Goal: Task Accomplishment & Management: Use online tool/utility

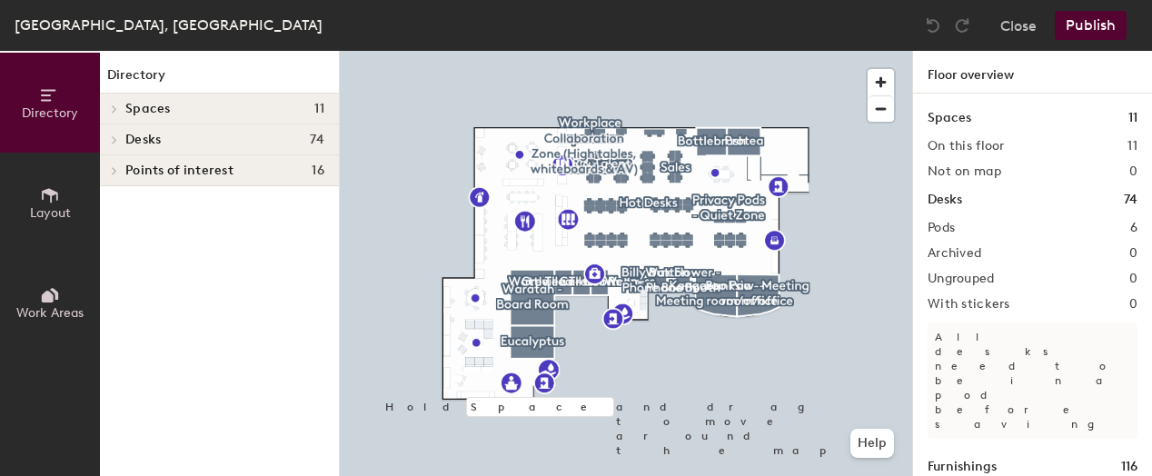
click at [134, 112] on span "Spaces" at bounding box center [147, 109] width 45 height 15
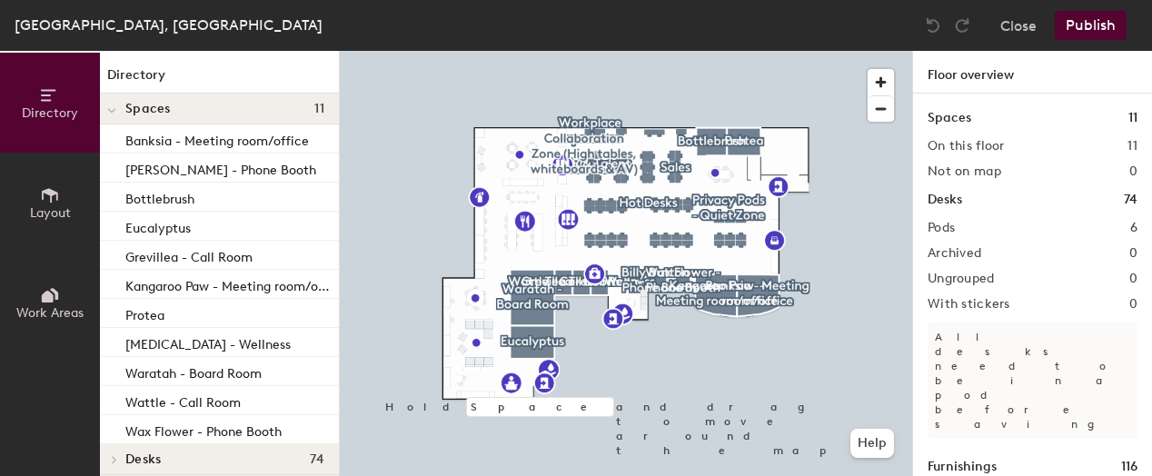
click at [732, 51] on div at bounding box center [626, 51] width 572 height 0
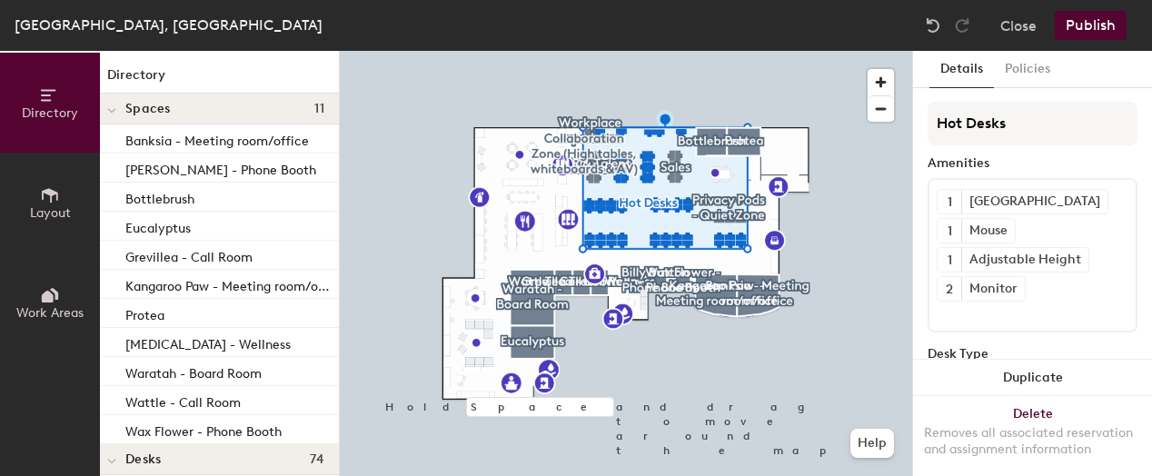
click at [707, 51] on div at bounding box center [626, 51] width 572 height 0
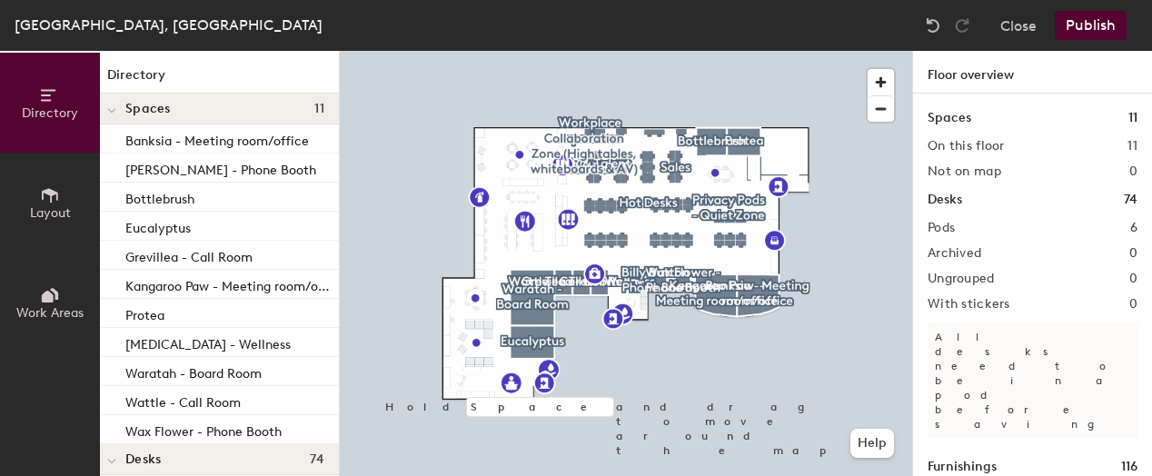
click at [731, 51] on div at bounding box center [626, 51] width 572 height 0
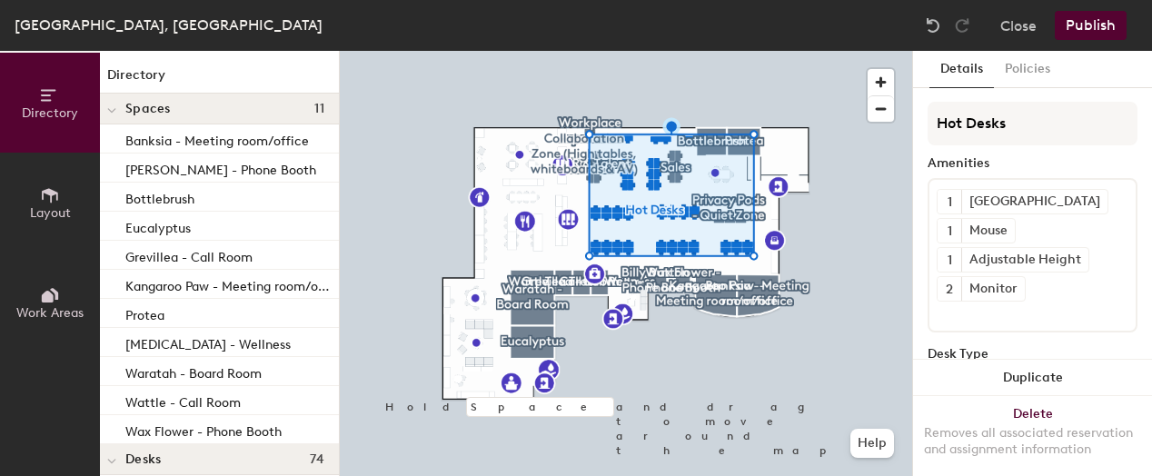
click at [1079, 23] on button "Publish" at bounding box center [1091, 25] width 72 height 29
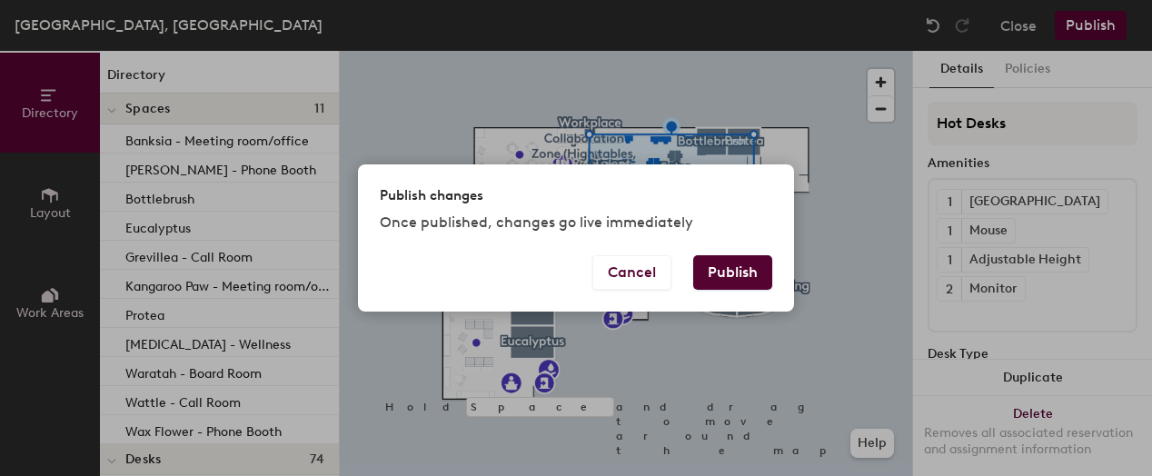
click at [738, 268] on button "Publish" at bounding box center [732, 272] width 79 height 35
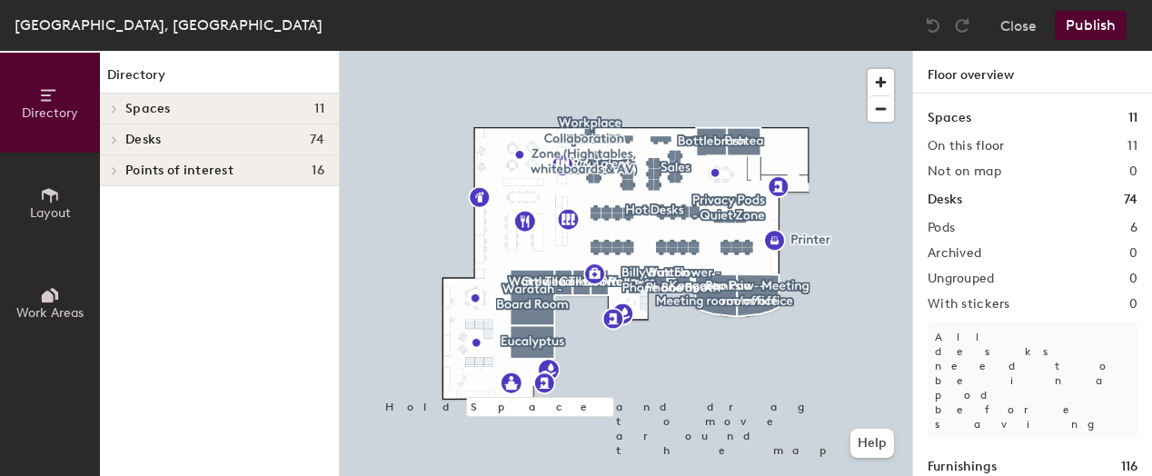
click at [678, 51] on div at bounding box center [626, 51] width 572 height 0
click at [728, 51] on div at bounding box center [626, 51] width 572 height 0
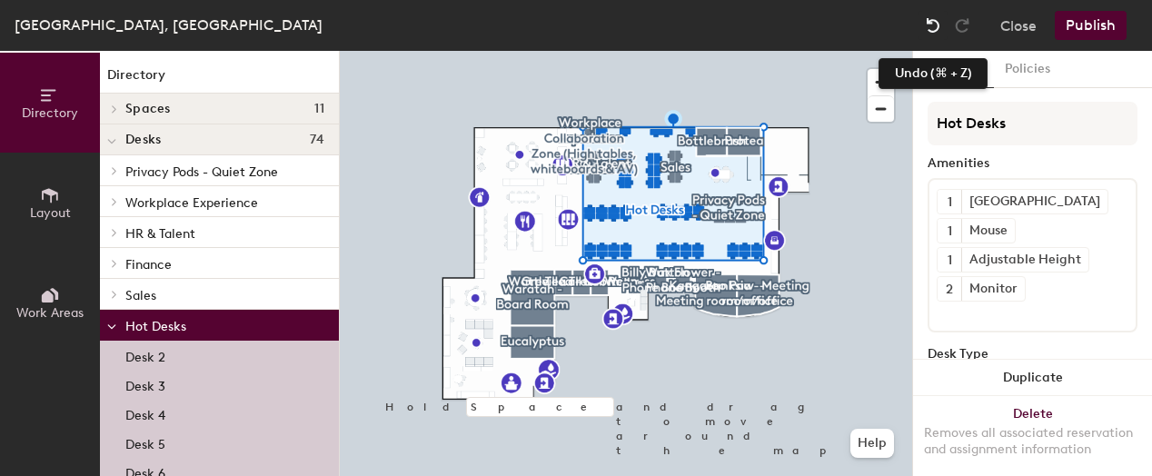
click at [930, 24] on img at bounding box center [933, 25] width 18 height 18
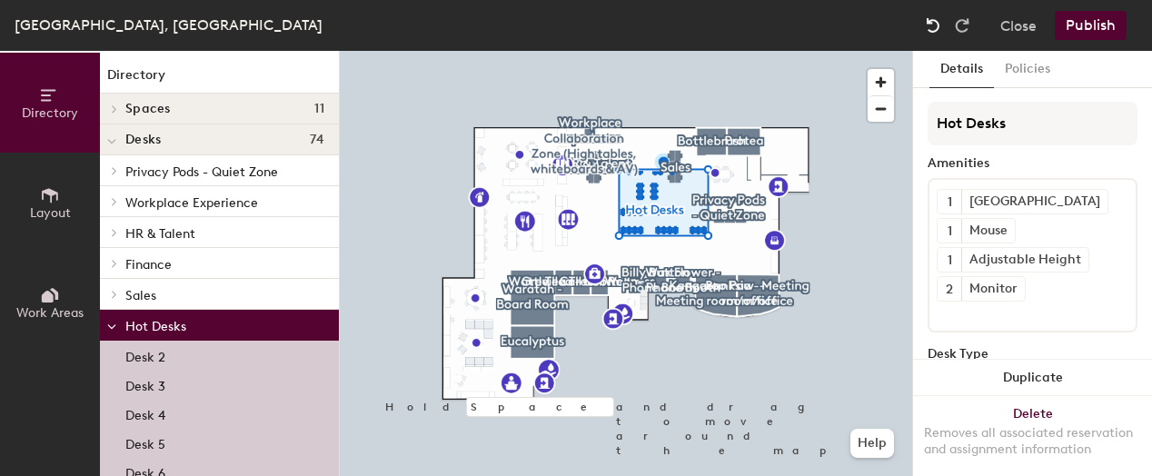
click at [930, 24] on img at bounding box center [933, 25] width 18 height 18
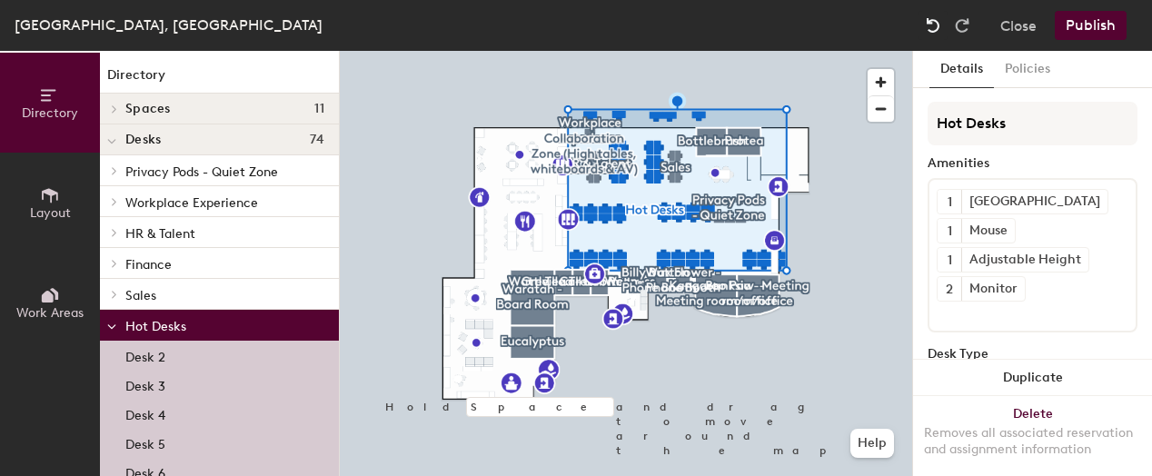
click at [930, 24] on img at bounding box center [933, 25] width 18 height 18
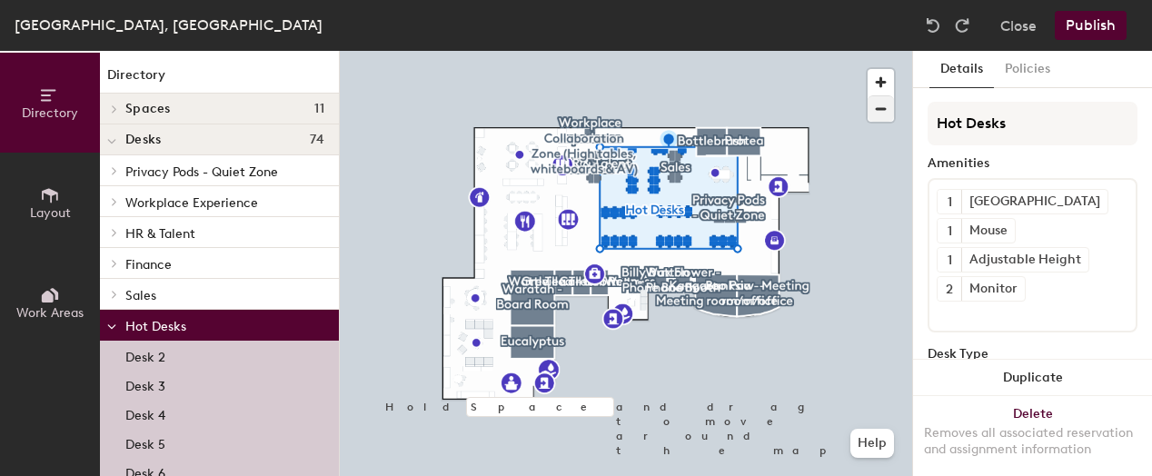
click at [827, 51] on div at bounding box center [626, 51] width 572 height 0
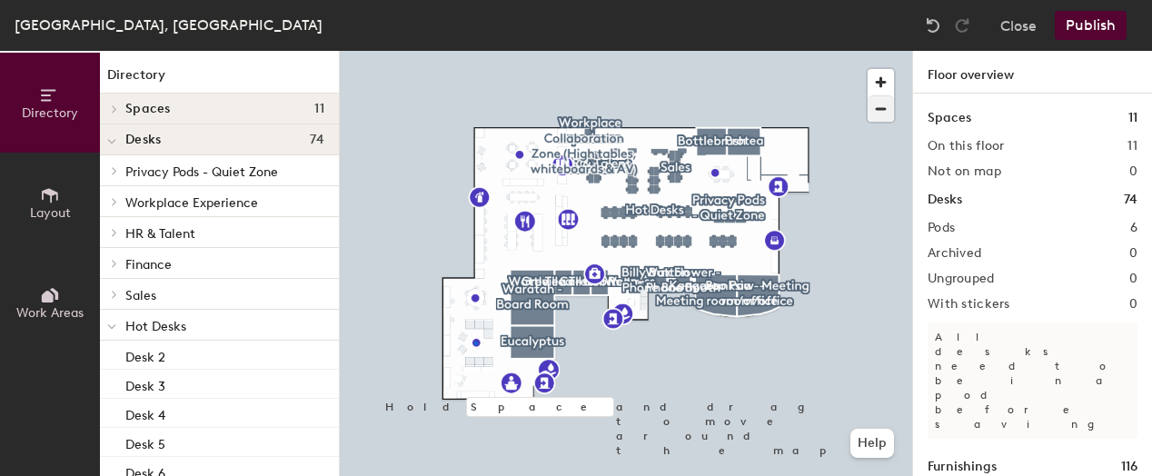
click at [474, 51] on div at bounding box center [626, 51] width 572 height 0
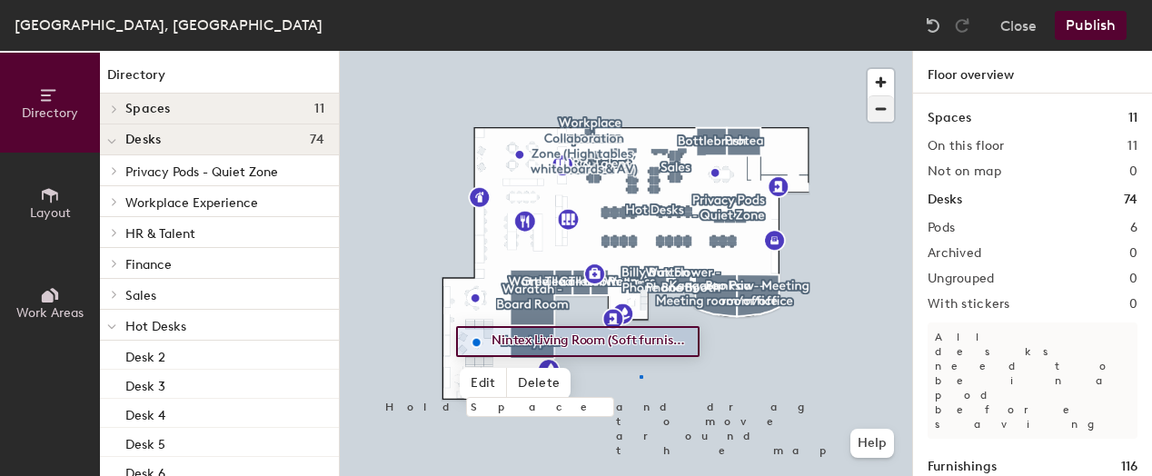
click at [639, 51] on div at bounding box center [626, 51] width 572 height 0
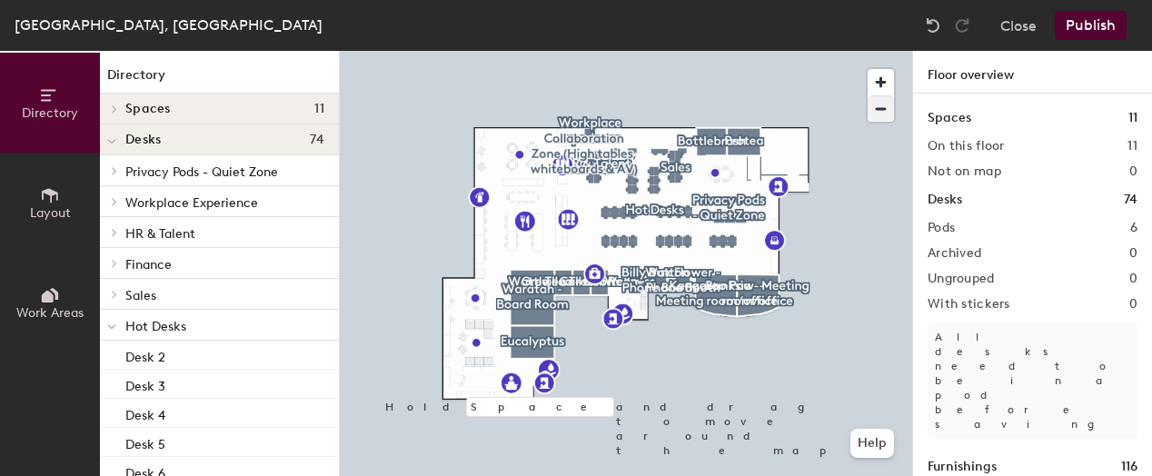
click at [477, 51] on div at bounding box center [626, 51] width 572 height 0
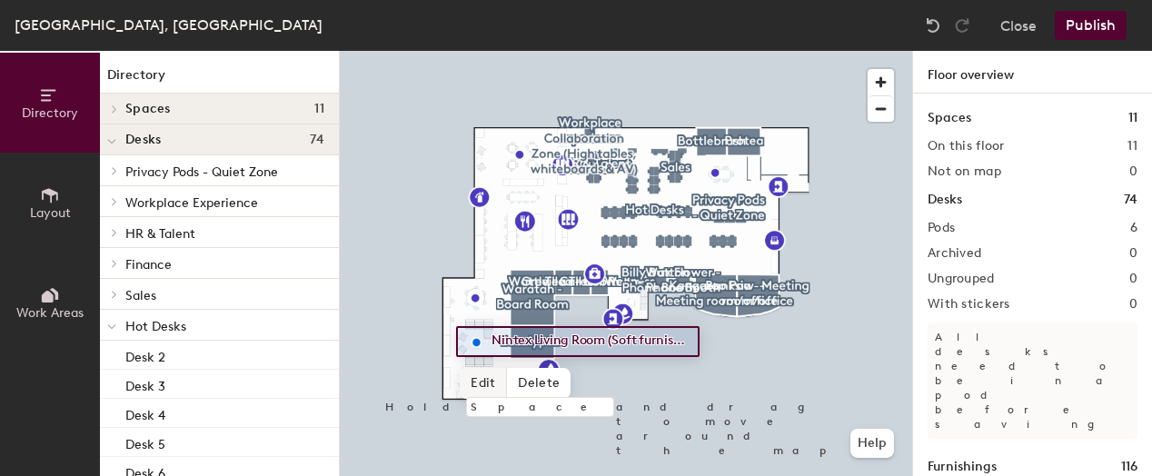
click at [487, 384] on span "Edit" at bounding box center [483, 383] width 47 height 31
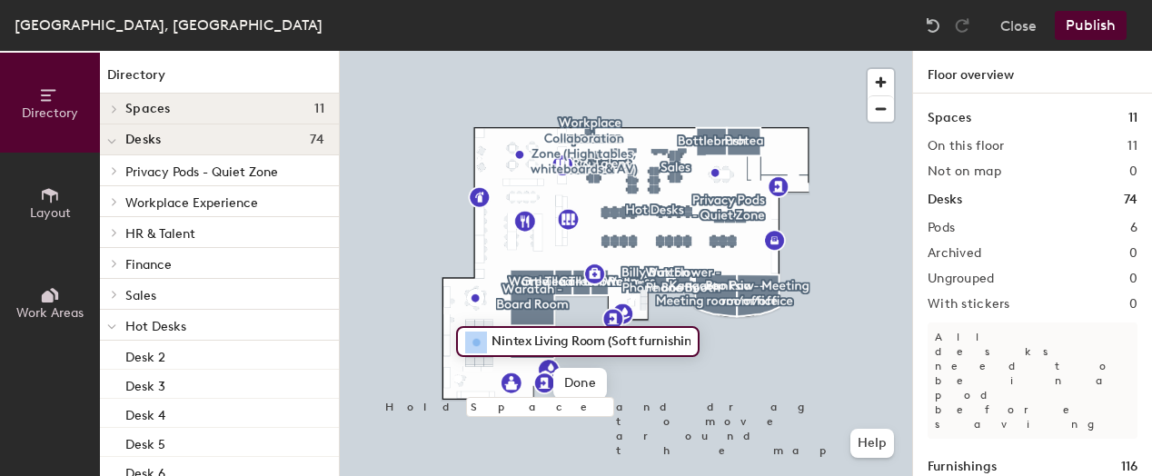
click at [441, 342] on div "Nintex Living Room (Soft furnishings for informal meetings) Done Hold Space and…" at bounding box center [626, 263] width 572 height 425
click at [582, 382] on span "Done" at bounding box center [580, 383] width 54 height 31
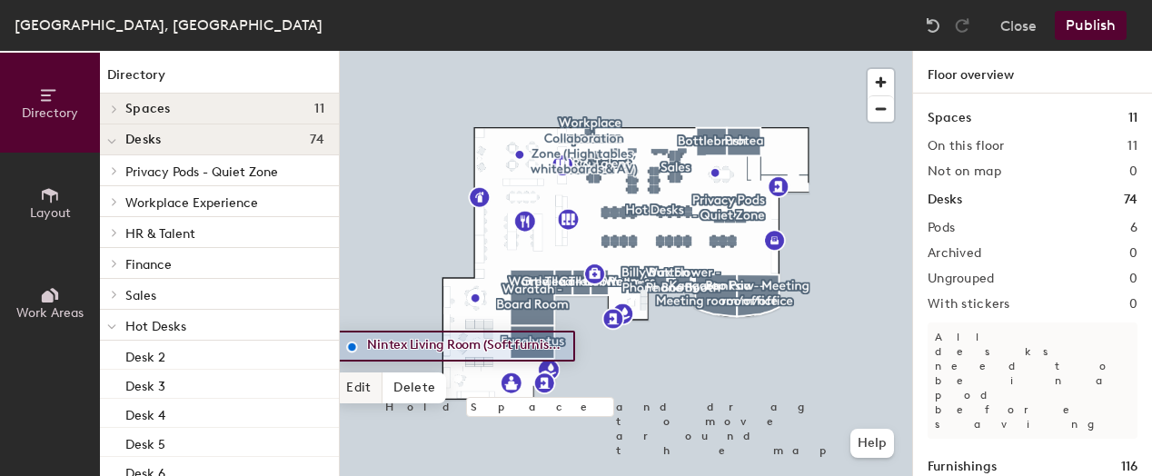
click at [358, 388] on span "Edit" at bounding box center [358, 387] width 47 height 31
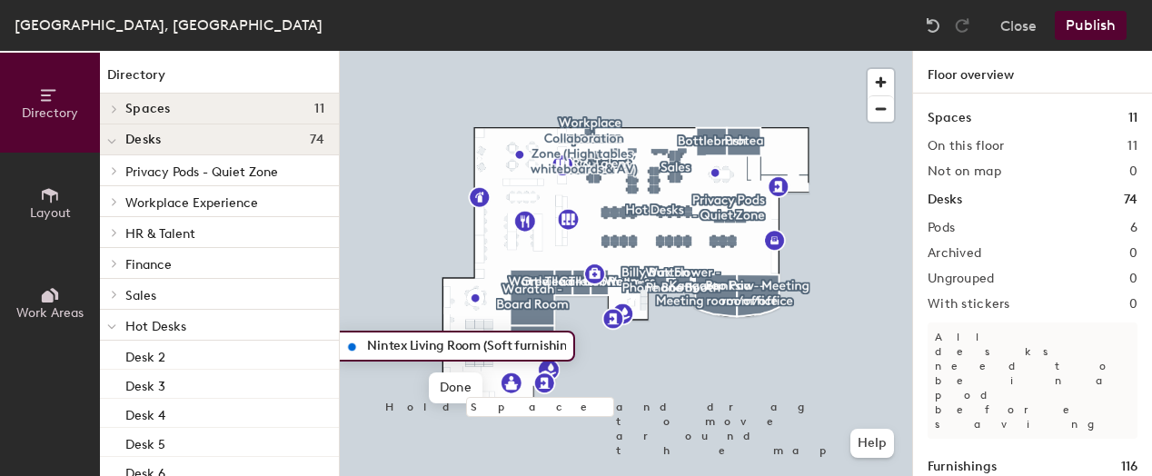
scroll to position [0, 146]
click at [441, 342] on input "Nintex Living Room (Soft furnishings for informal meetings)" at bounding box center [463, 345] width 203 height 25
click at [458, 347] on input "Nintex Living Room (Soft furnishings for informal meetings)" at bounding box center [463, 345] width 203 height 25
click at [381, 341] on input "Nintex Living Room (informal meetings)" at bounding box center [463, 345] width 203 height 25
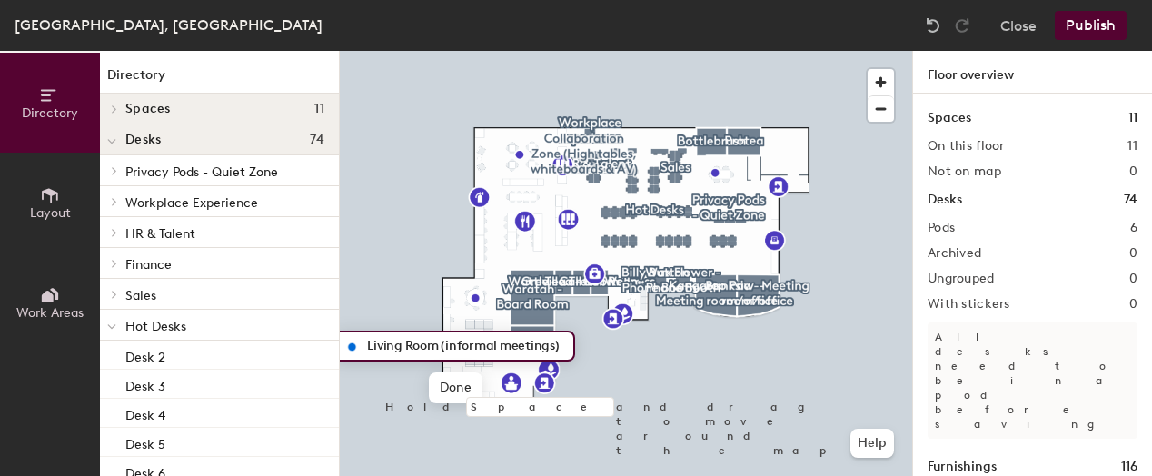
scroll to position [0, 0]
type input "Living Room (informal meetings)"
click at [449, 386] on span "Done" at bounding box center [456, 387] width 54 height 31
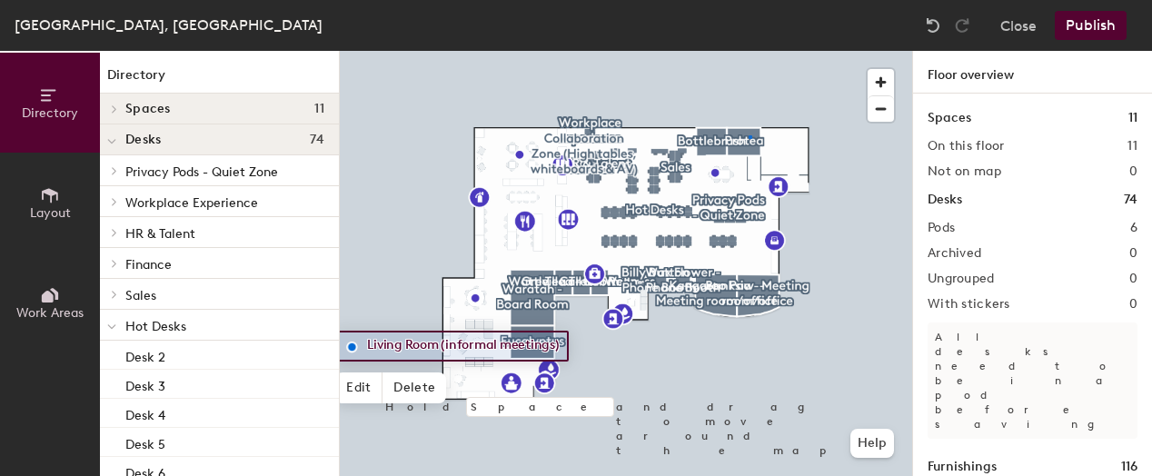
click at [748, 51] on div at bounding box center [626, 51] width 572 height 0
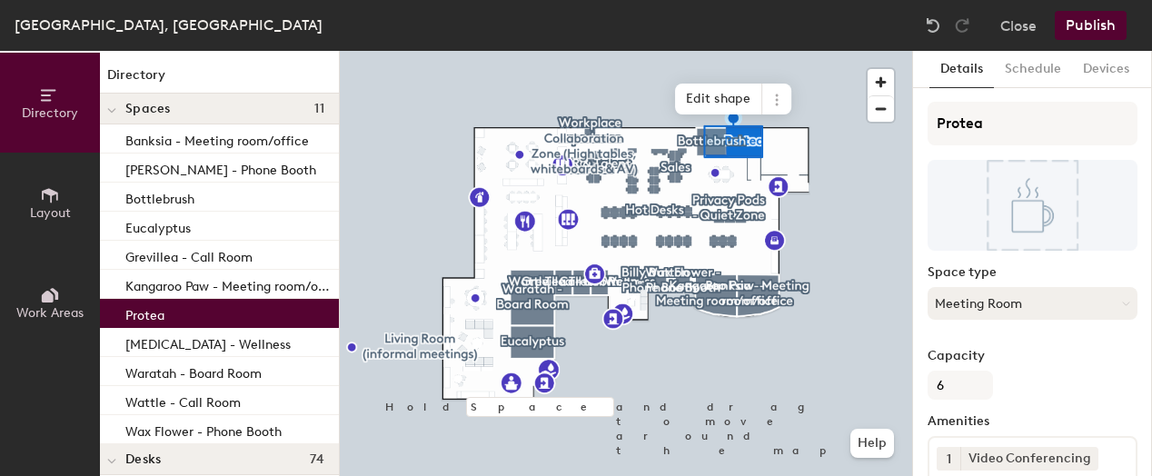
click at [1054, 305] on button "Meeting Room" at bounding box center [1032, 303] width 210 height 33
click at [823, 51] on div at bounding box center [626, 51] width 572 height 0
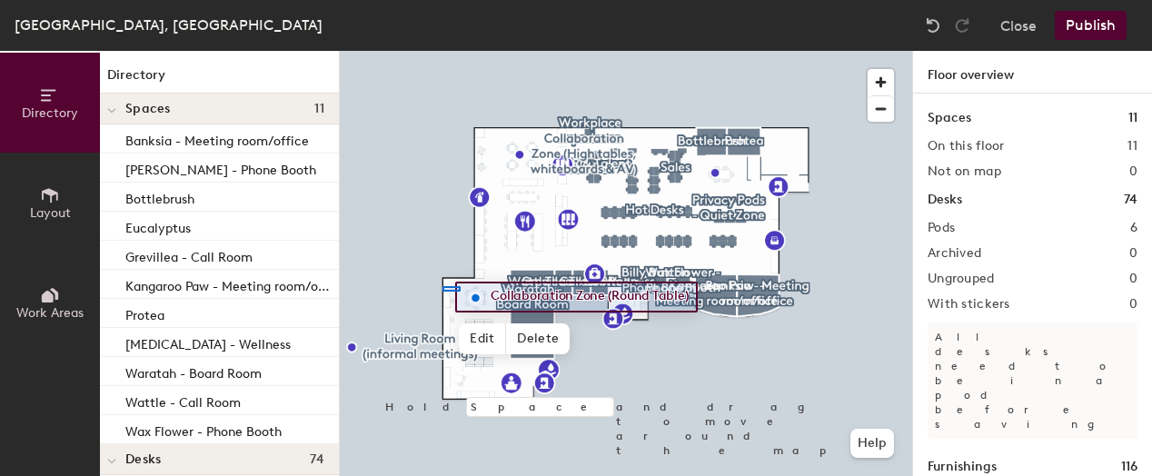
click at [443, 51] on div at bounding box center [626, 51] width 572 height 0
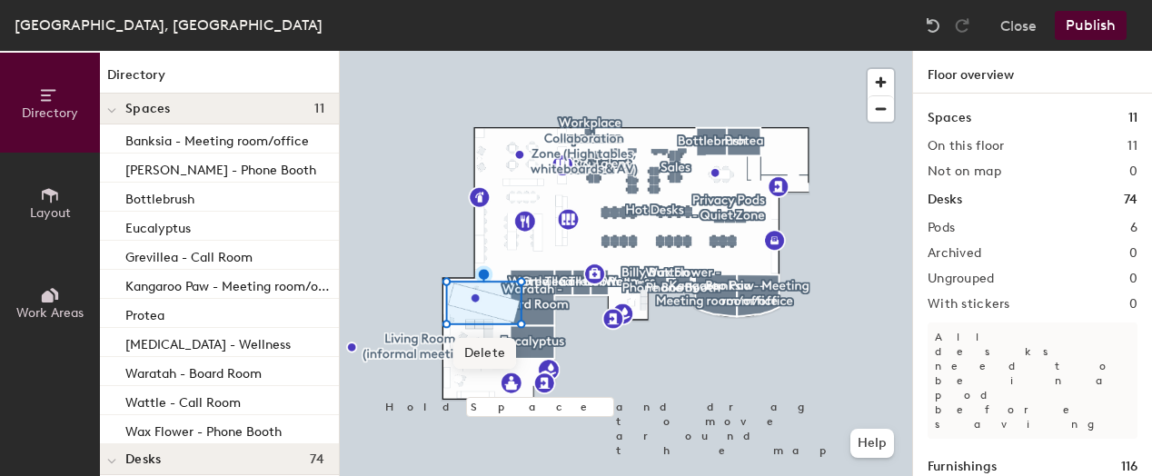
click at [480, 349] on span "Delete" at bounding box center [485, 353] width 64 height 31
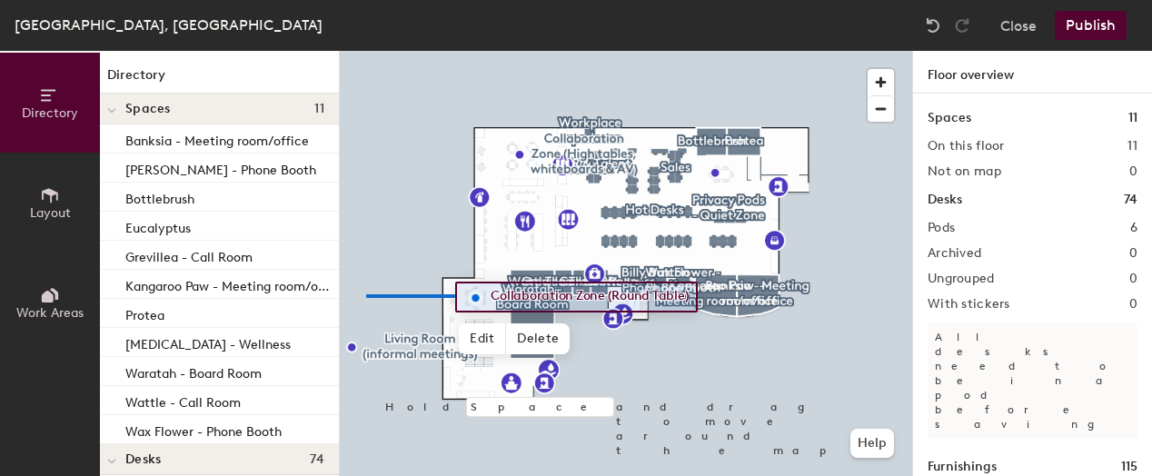
click at [366, 51] on div at bounding box center [626, 51] width 572 height 0
click at [467, 51] on div at bounding box center [626, 51] width 572 height 0
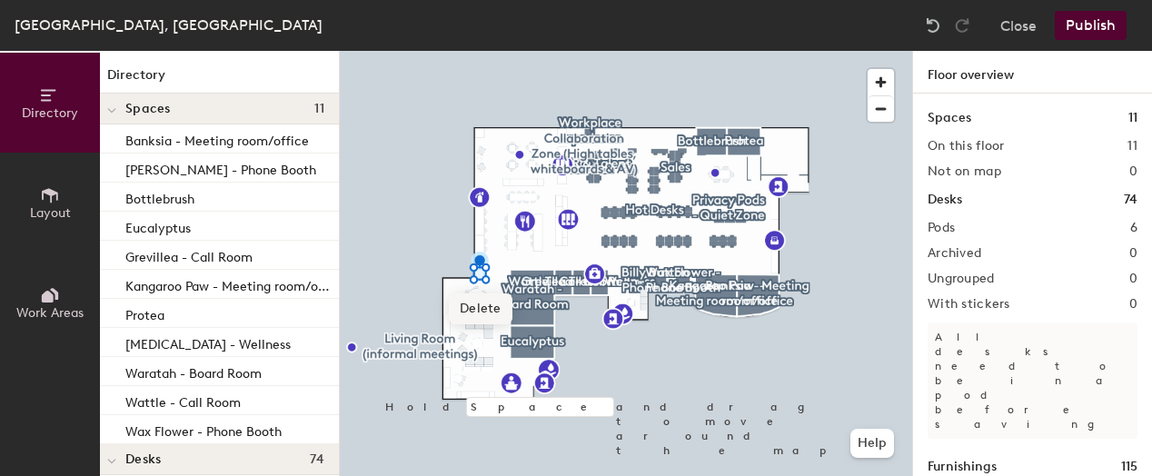
click at [483, 301] on span "Delete" at bounding box center [481, 308] width 64 height 31
click at [1088, 25] on button "Publish" at bounding box center [1091, 25] width 72 height 29
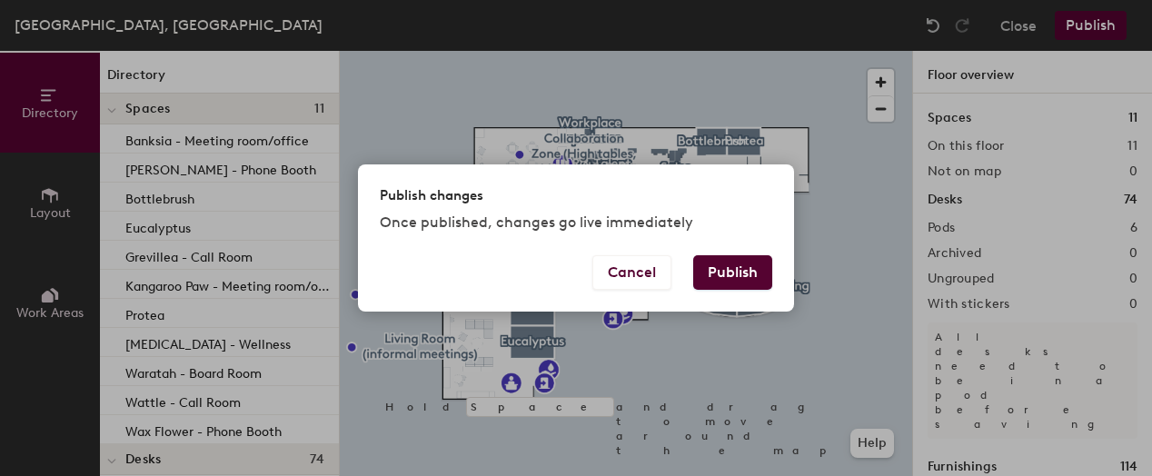
drag, startPoint x: 728, startPoint y: 274, endPoint x: 705, endPoint y: 272, distance: 23.8
click at [705, 272] on button "Publish" at bounding box center [732, 272] width 79 height 35
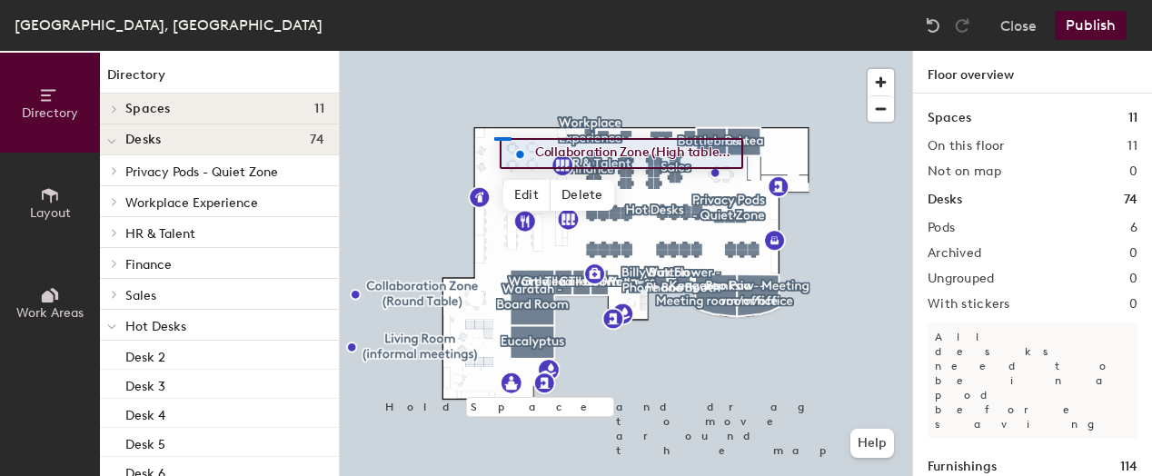
click at [494, 51] on div at bounding box center [626, 51] width 572 height 0
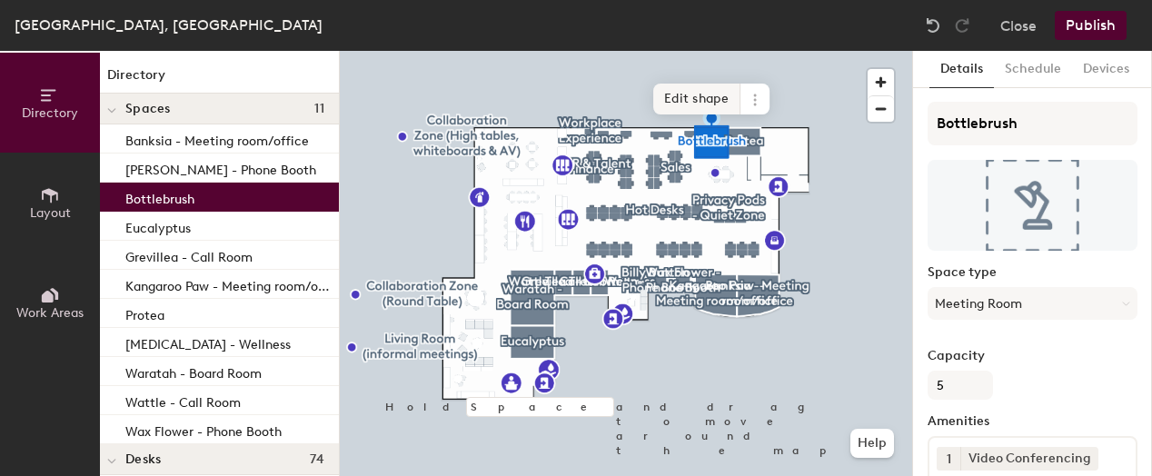
click at [712, 104] on span "Edit shape" at bounding box center [696, 99] width 87 height 31
click at [747, 106] on span "Done" at bounding box center [747, 107] width 54 height 31
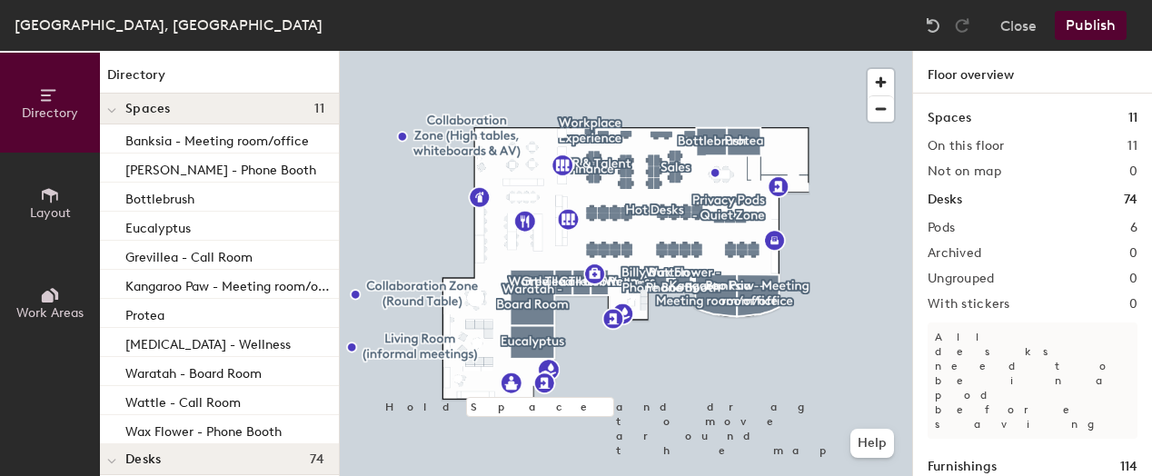
click at [1084, 21] on button "Publish" at bounding box center [1091, 25] width 72 height 29
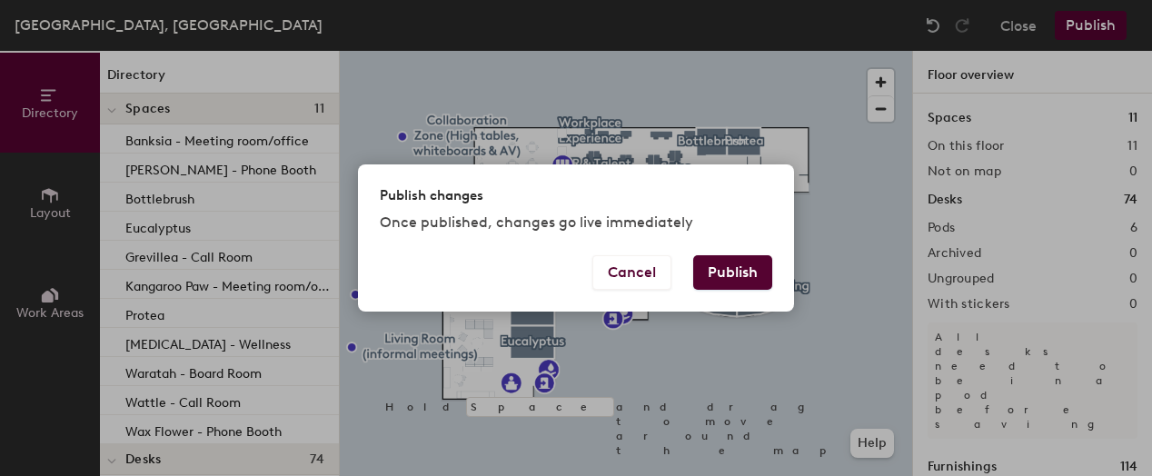
click at [719, 272] on button "Publish" at bounding box center [732, 272] width 79 height 35
